Goal: Complete application form

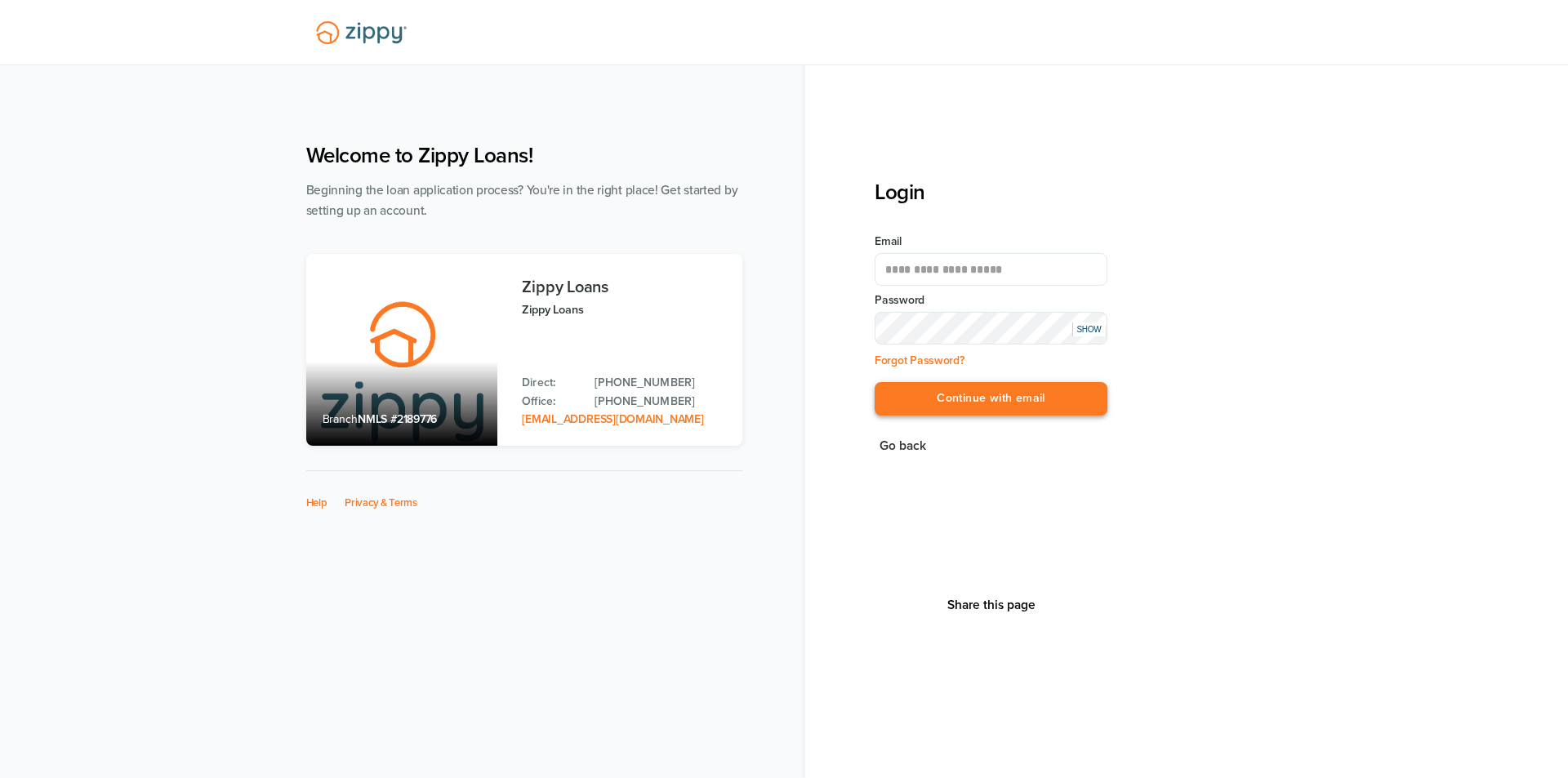
click at [1009, 400] on button "Continue with email" at bounding box center [991, 399] width 233 height 34
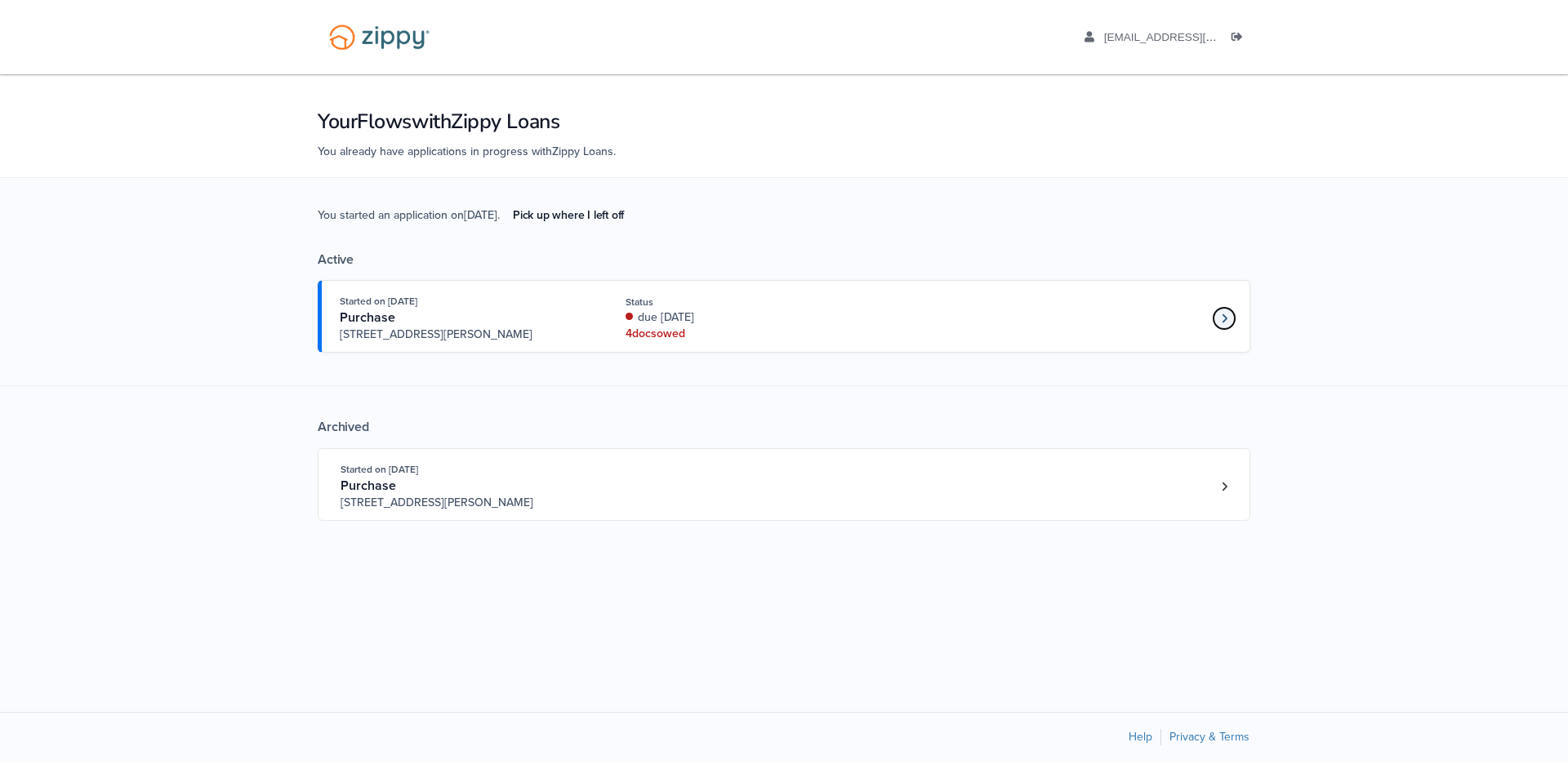
click at [1215, 315] on link "Loan number 4228033" at bounding box center [1224, 318] width 25 height 25
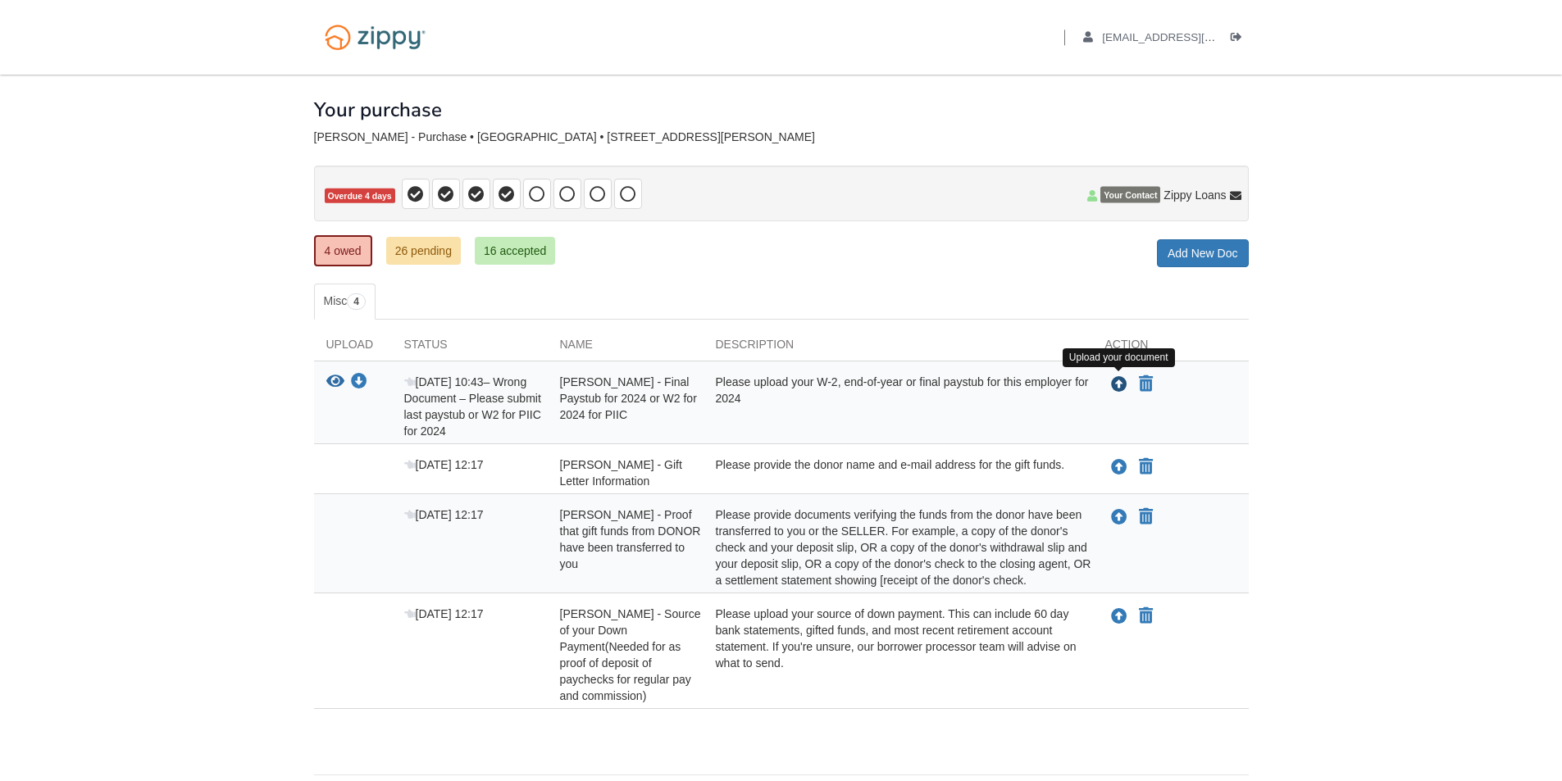
click at [1120, 390] on icon "Upload Ashley Boley - Final Paystub for 2024 or W2 for 2024 for PIIC" at bounding box center [1119, 385] width 16 height 16
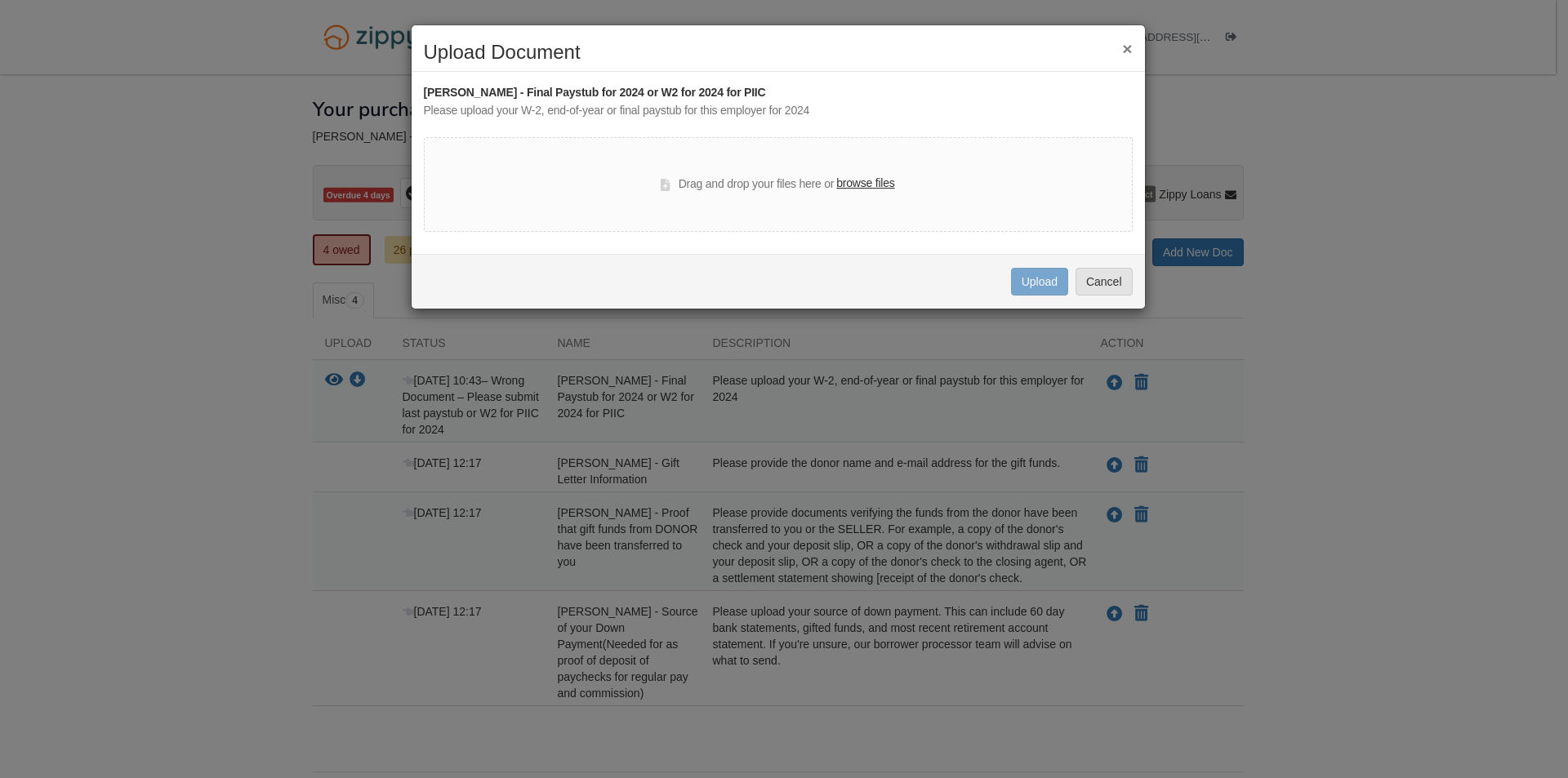
click at [860, 183] on label "browse files" at bounding box center [866, 183] width 58 height 18
click at [0, 0] on input "browse files" at bounding box center [0, 0] width 0 height 0
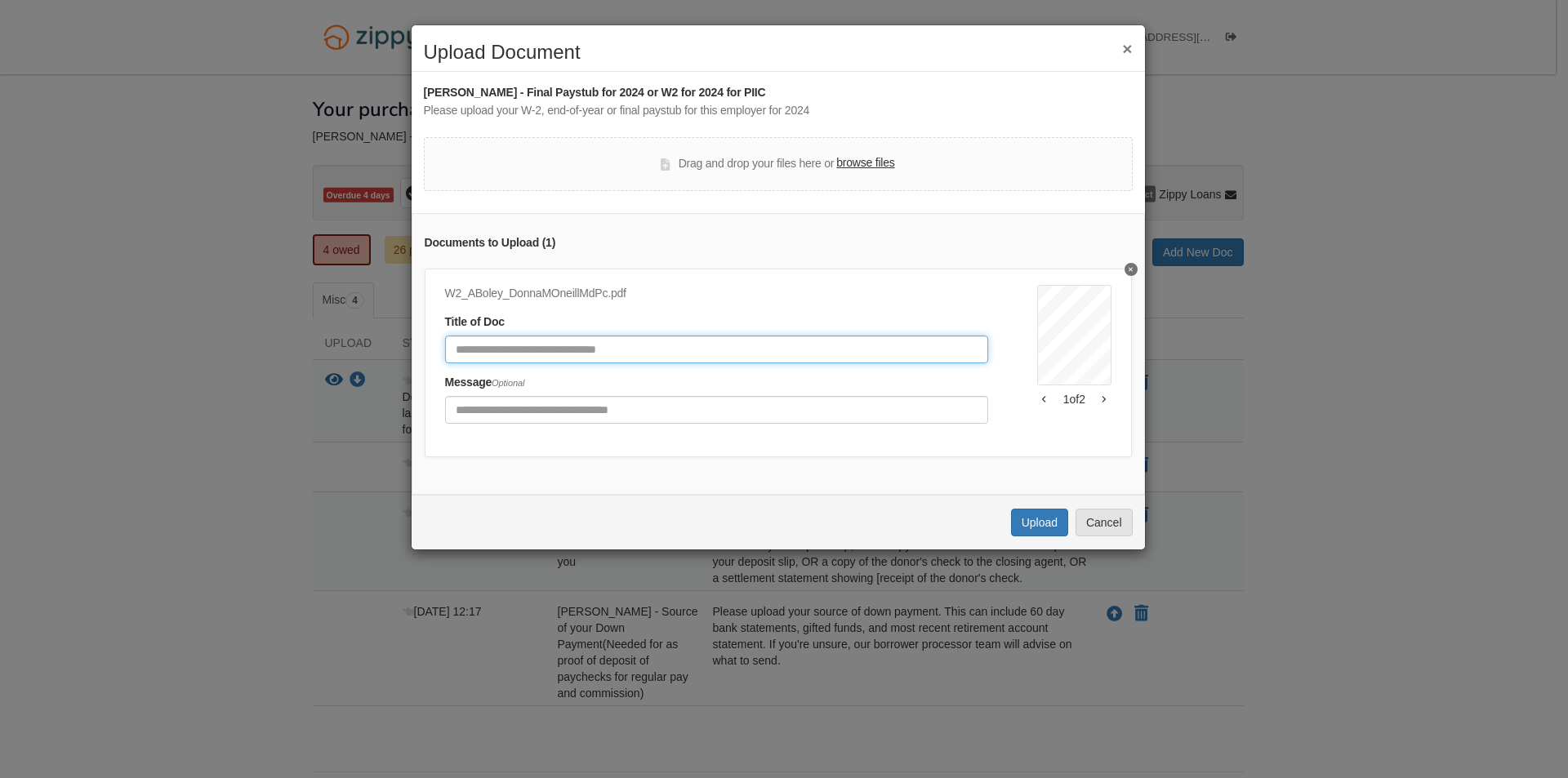
click at [773, 353] on input "Document Title" at bounding box center [717, 350] width 544 height 28
type input "*******"
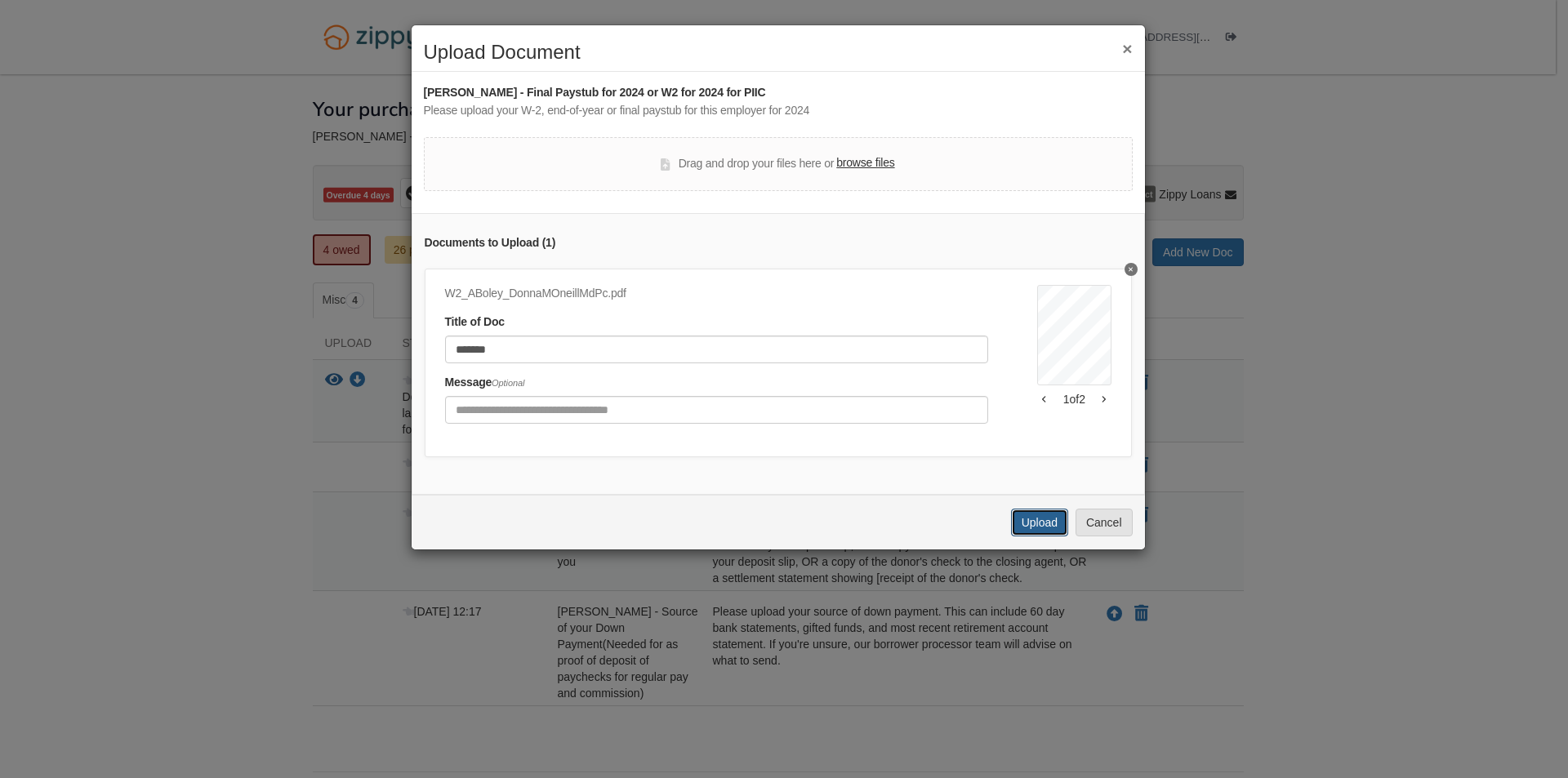
click at [1054, 535] on button "Upload" at bounding box center [1039, 523] width 57 height 28
